Goal: Task Accomplishment & Management: Manage account settings

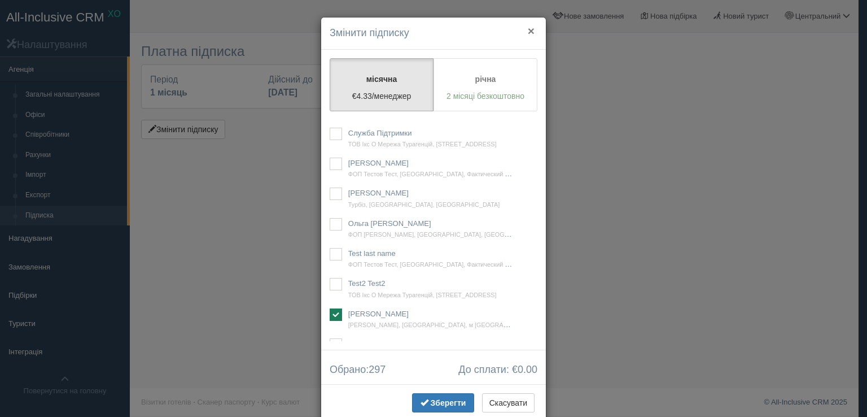
click at [528, 30] on button "×" at bounding box center [531, 31] width 7 height 12
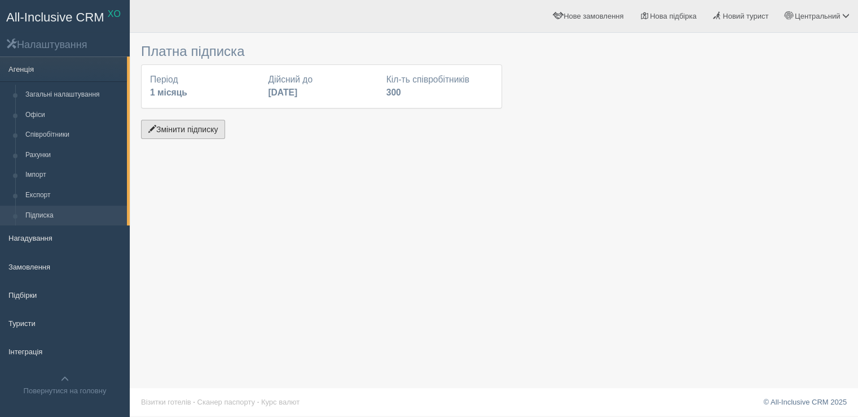
click at [189, 127] on button "Змінити підписку" at bounding box center [183, 129] width 84 height 19
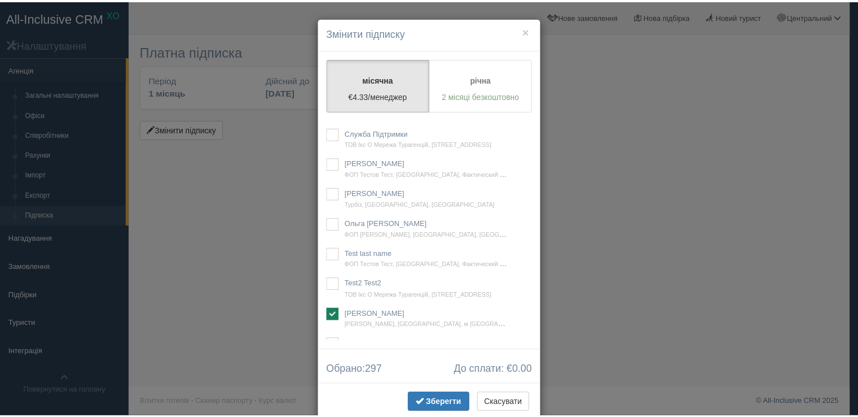
scroll to position [28076, 0]
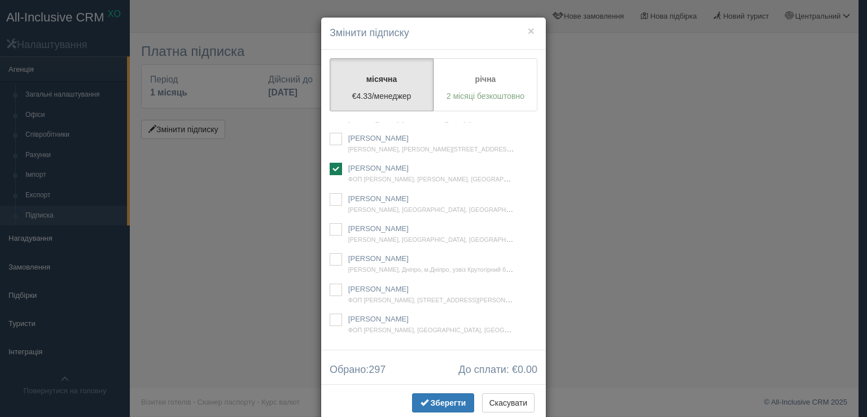
drag, startPoint x: 327, startPoint y: 231, endPoint x: 353, endPoint y: 260, distance: 39.2
click at [330, 25] on ins at bounding box center [336, 18] width 12 height 12
checkbox input "true"
click at [439, 401] on span "Зберегти" at bounding box center [449, 402] width 36 height 9
